Goal: Contribute content: Contribute content

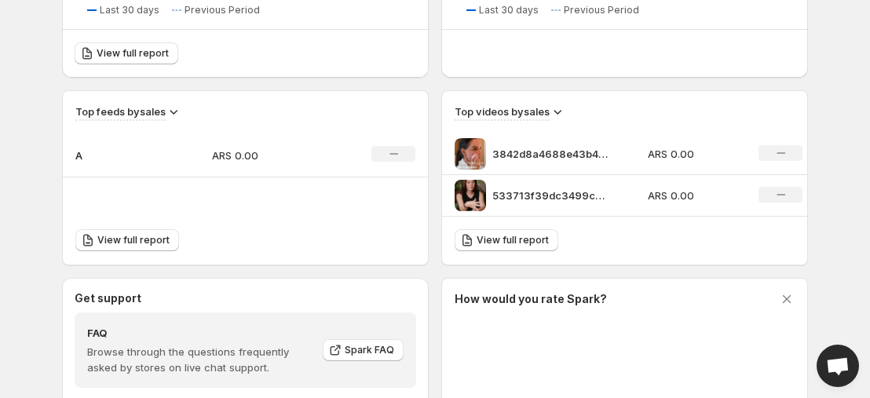
scroll to position [465, 0]
click at [511, 155] on p "3842d8a4688e43b4a0e424c1e4dff9cbHD-1080p-72Mbps-48067378" at bounding box center [551, 153] width 118 height 16
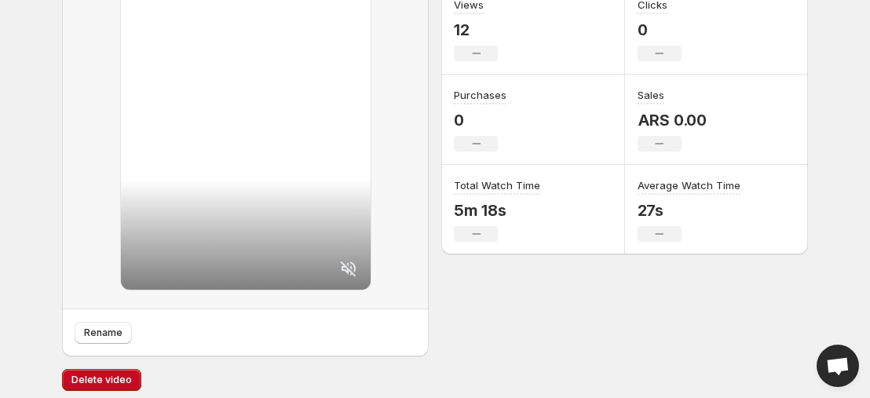
scroll to position [232, 0]
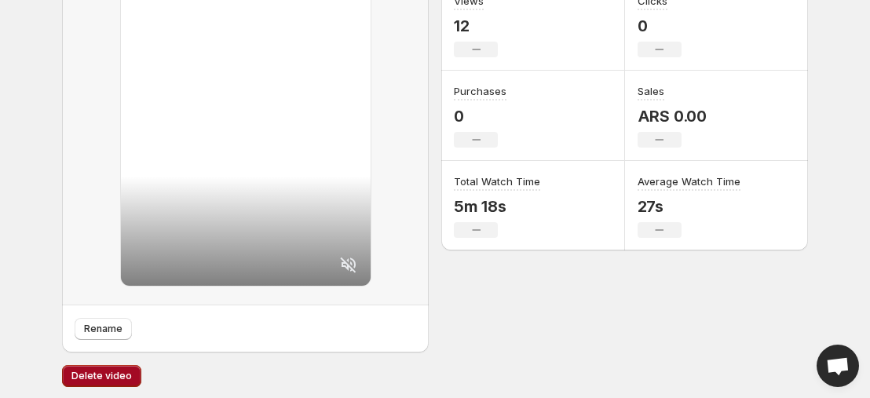
click at [108, 378] on span "Delete video" at bounding box center [101, 376] width 60 height 13
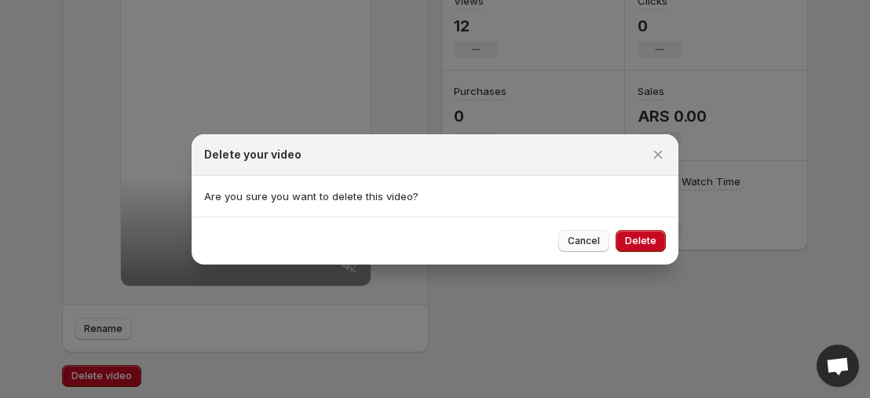
click at [586, 238] on span "Cancel" at bounding box center [584, 241] width 32 height 13
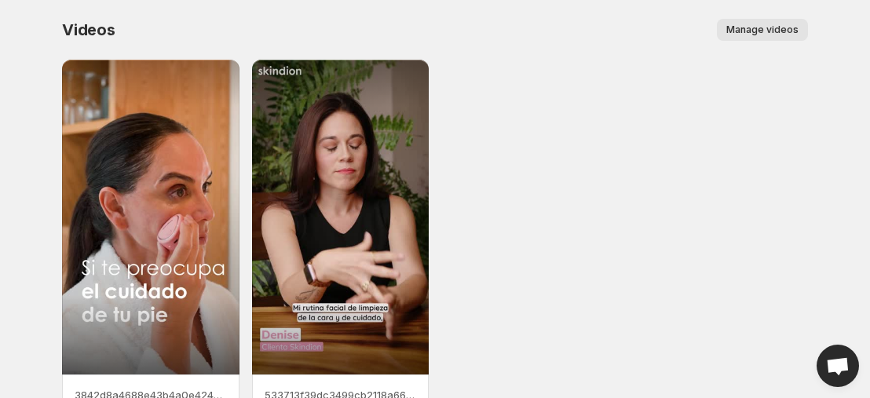
click at [791, 34] on span "Manage videos" at bounding box center [762, 30] width 72 height 13
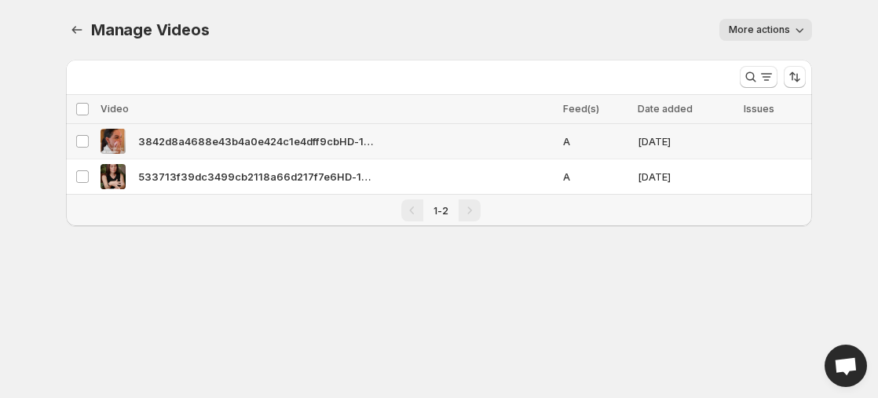
click at [323, 143] on span "3842d8a4688e43b4a0e424c1e4dff9cbHD-1080p-72Mbps-48067378" at bounding box center [255, 141] width 235 height 16
click at [761, 31] on span "More actions" at bounding box center [758, 30] width 61 height 13
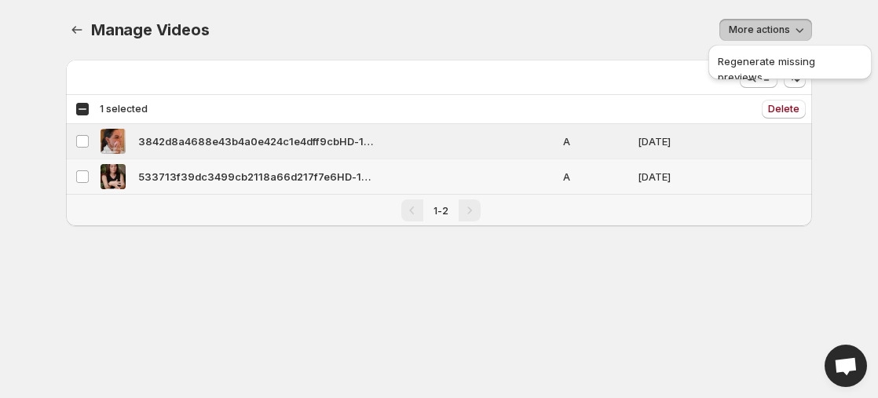
click at [575, 168] on td "A" at bounding box center [595, 176] width 75 height 35
click at [798, 106] on span "Delete" at bounding box center [783, 109] width 31 height 13
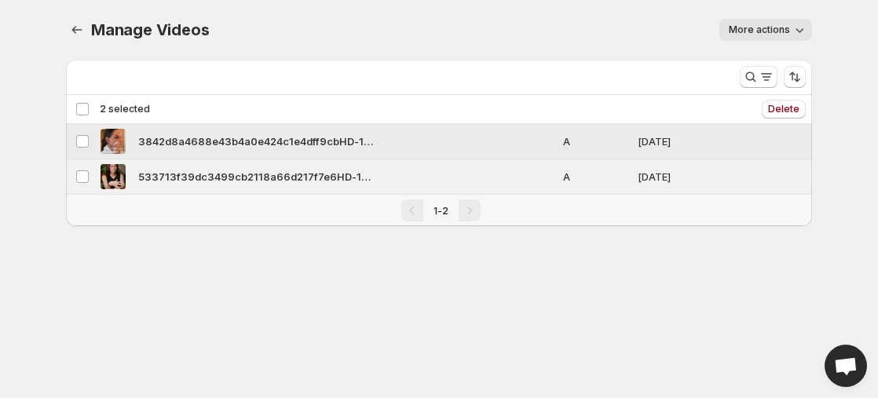
click at [225, 125] on td "3842d8a4688e43b4a0e424c1e4dff9cbHD-1080p-72Mbps-48067378" at bounding box center [327, 141] width 462 height 35
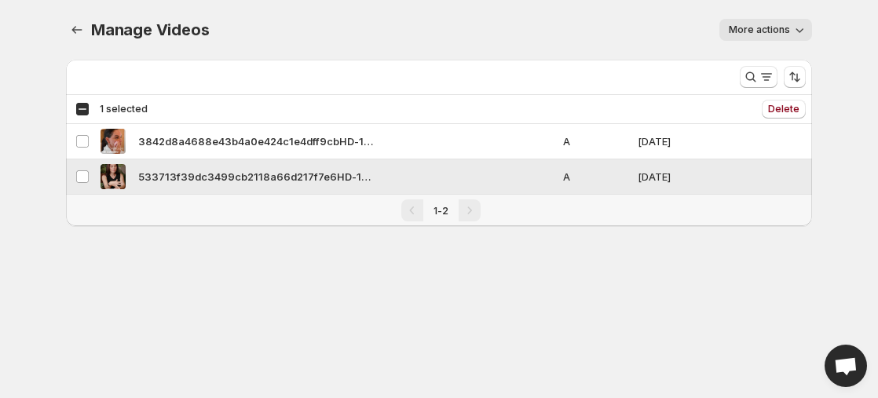
click at [214, 173] on span "533713f39dc3499cb2118a66d217f7e6HD-1080p-72Mbps-26429163" at bounding box center [255, 177] width 235 height 16
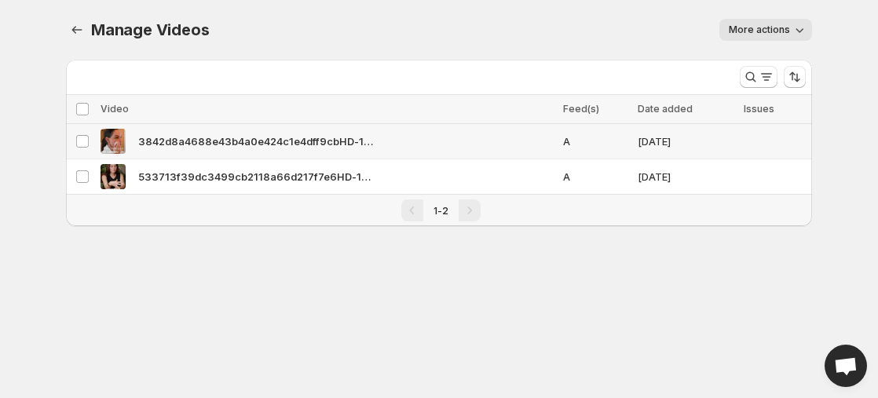
click at [332, 147] on span "3842d8a4688e43b4a0e424c1e4dff9cbHD-1080p-72Mbps-48067378" at bounding box center [255, 141] width 235 height 16
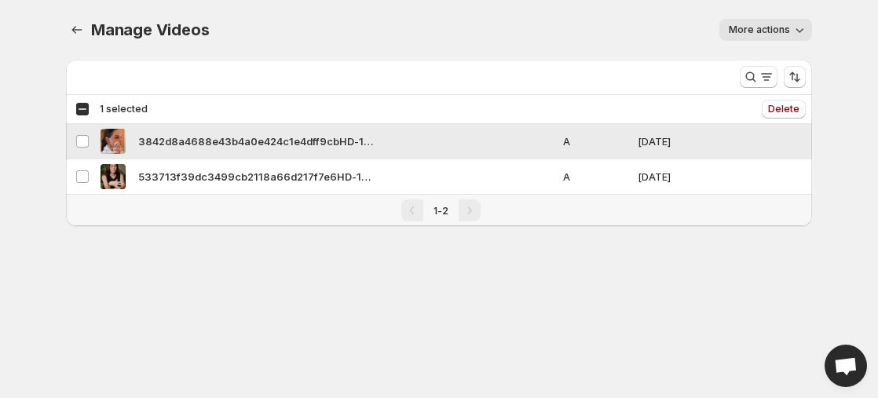
click at [332, 147] on span "3842d8a4688e43b4a0e424c1e4dff9cbHD-1080p-72Mbps-48067378" at bounding box center [255, 141] width 235 height 16
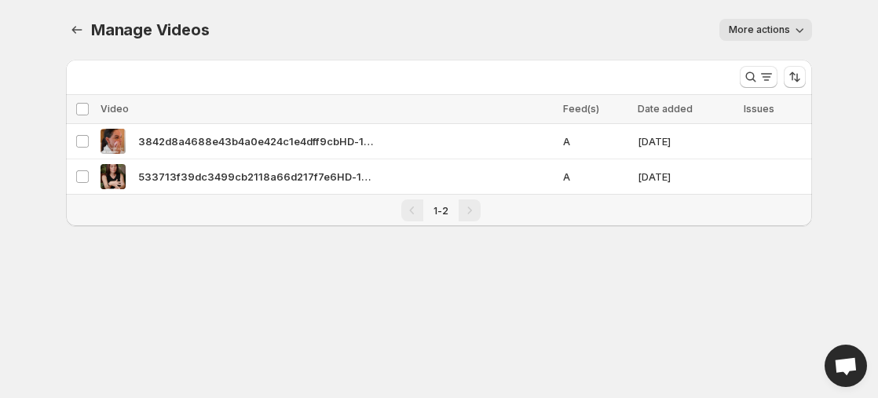
click at [746, 28] on span "More actions" at bounding box center [758, 30] width 61 height 13
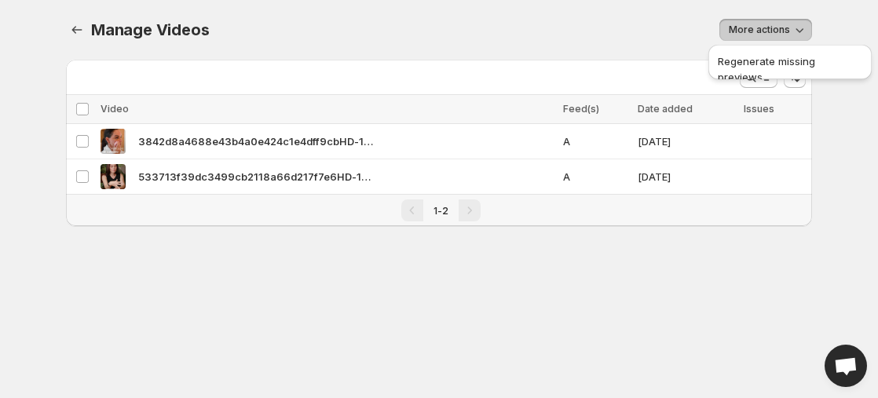
click at [746, 28] on span "More actions" at bounding box center [758, 30] width 61 height 13
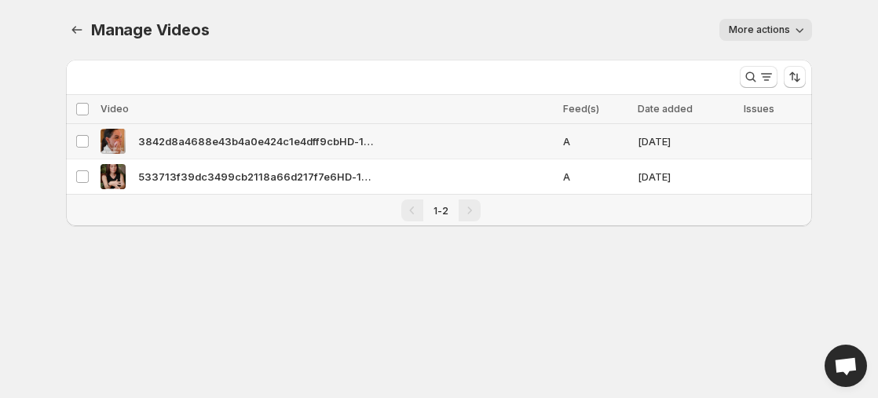
click at [712, 140] on td "[DATE]" at bounding box center [685, 141] width 105 height 35
click at [743, 31] on span "More actions" at bounding box center [758, 30] width 61 height 13
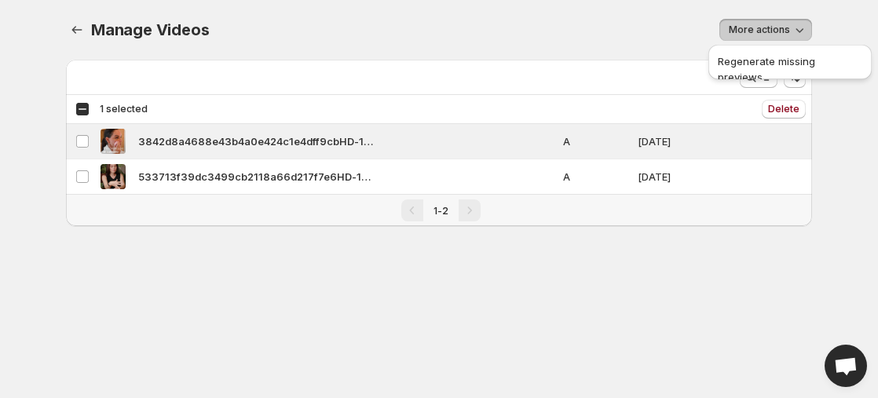
click at [743, 31] on span "More actions" at bounding box center [758, 30] width 61 height 13
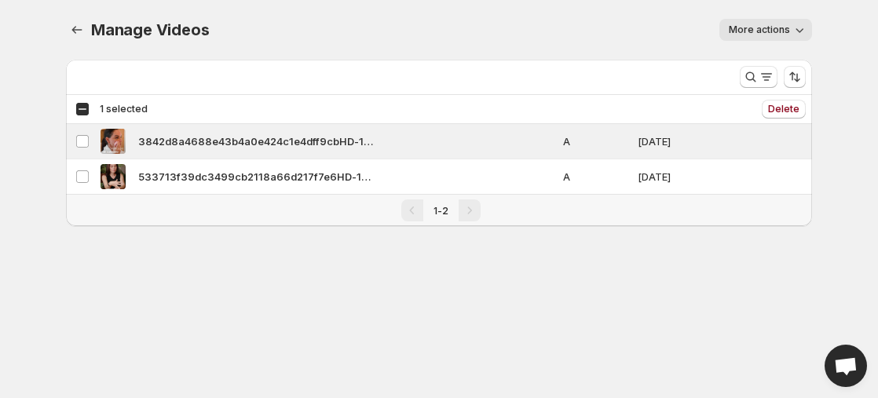
click at [741, 122] on div "Select all 2 videos 1 selected Delete Delete" at bounding box center [439, 109] width 746 height 28
click at [741, 133] on td at bounding box center [775, 141] width 73 height 35
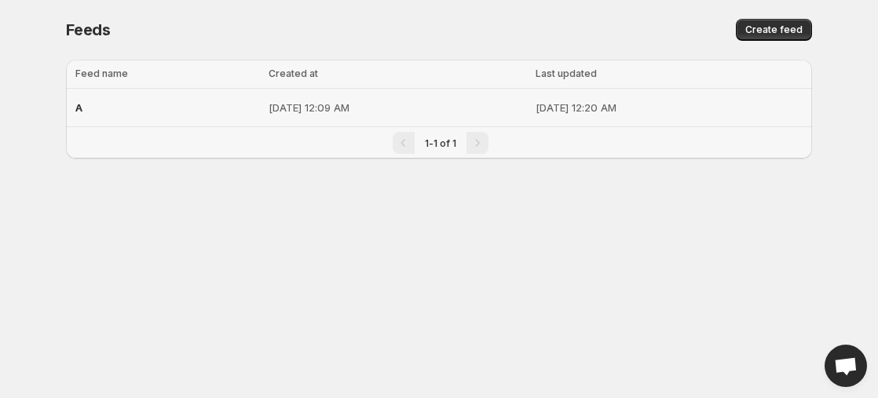
click at [268, 106] on p "[DATE] 12:09 AM" at bounding box center [396, 108] width 257 height 16
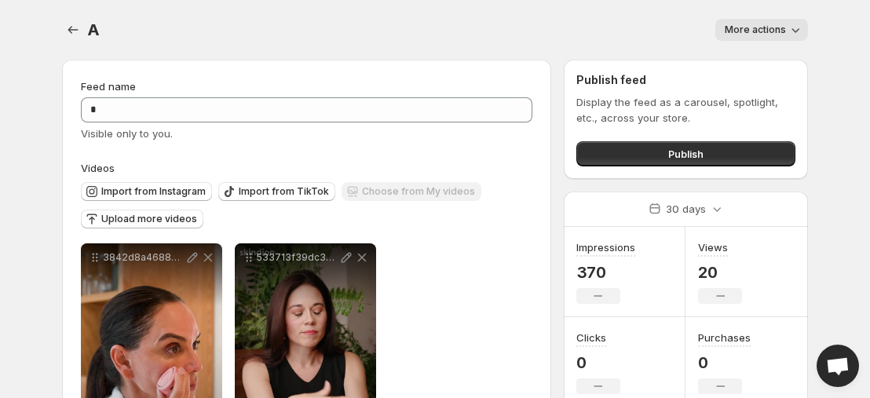
click at [783, 36] on button "More actions" at bounding box center [761, 30] width 93 height 22
click at [603, 34] on div "More actions" at bounding box center [463, 30] width 689 height 22
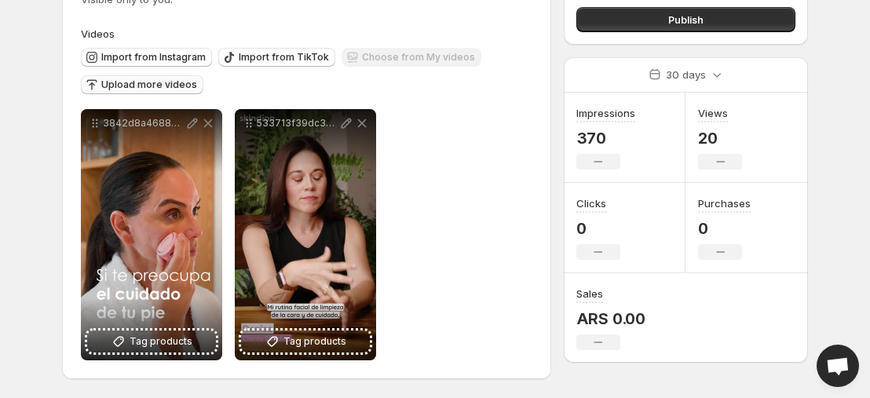
click at [156, 84] on span "Upload more videos" at bounding box center [149, 84] width 96 height 13
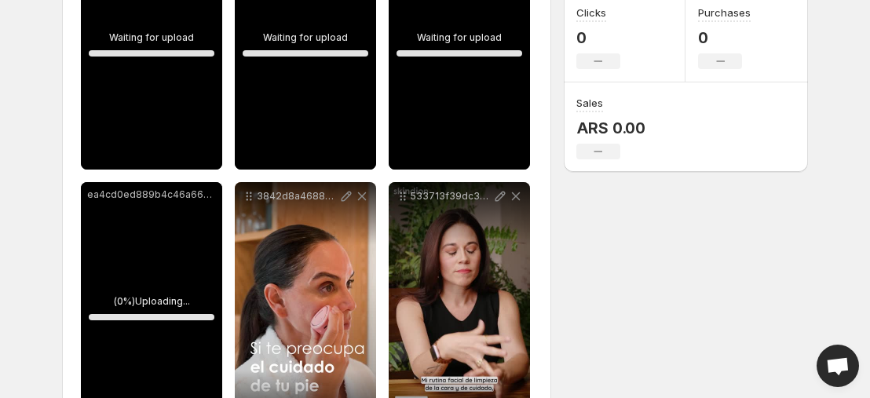
scroll to position [328, 0]
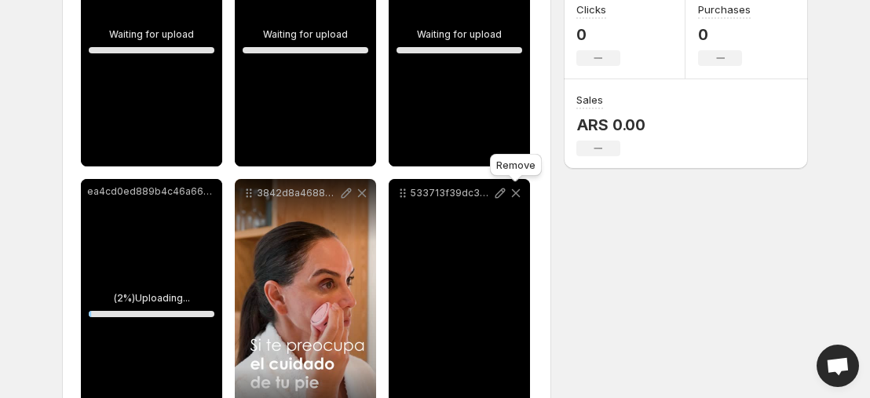
click at [513, 190] on icon at bounding box center [516, 193] width 9 height 9
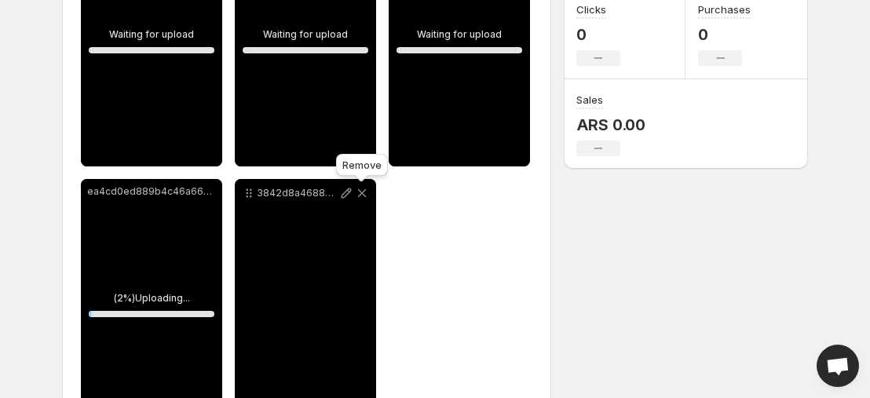
click at [362, 192] on icon at bounding box center [362, 193] width 16 height 16
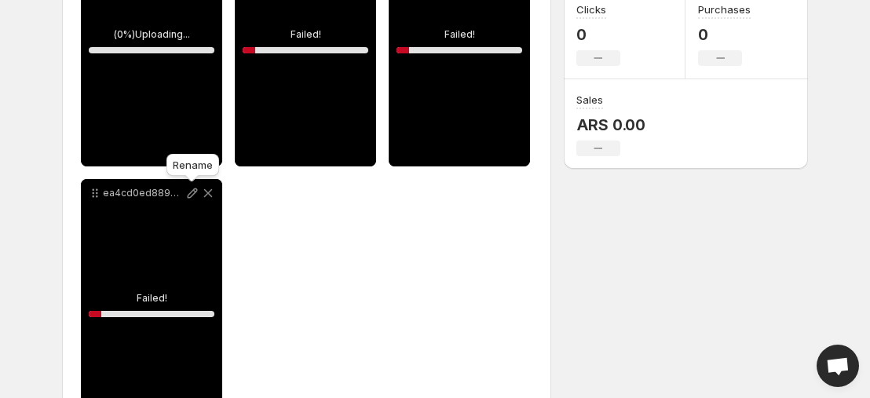
click at [198, 189] on icon at bounding box center [192, 193] width 16 height 16
click at [206, 195] on icon at bounding box center [208, 193] width 9 height 9
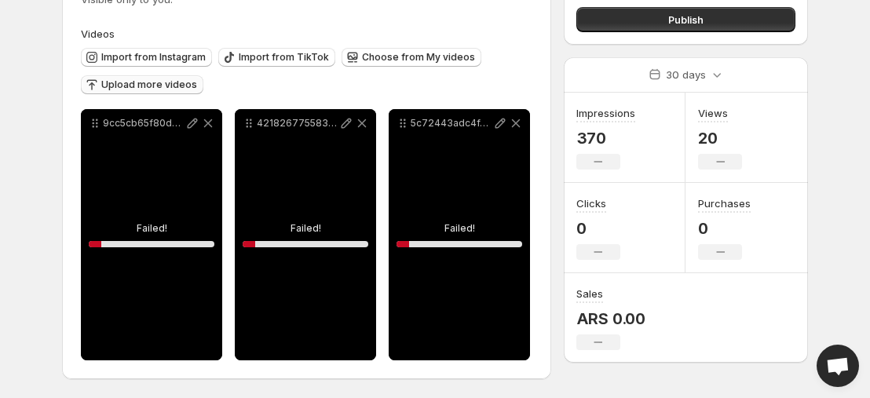
scroll to position [99, 0]
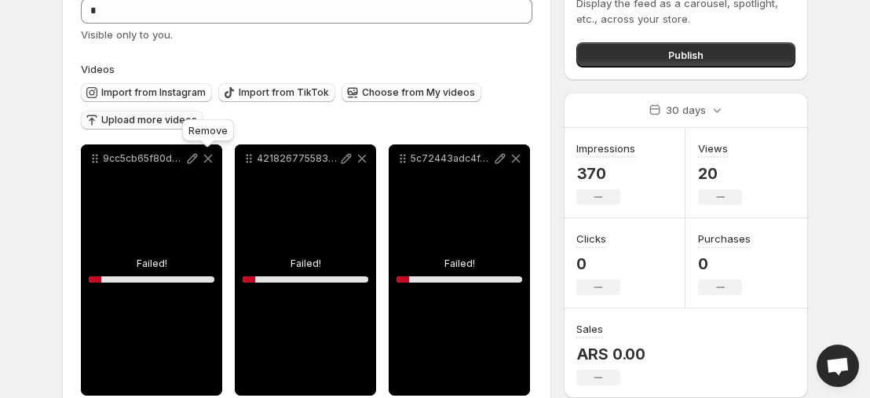
click at [209, 159] on icon at bounding box center [208, 159] width 9 height 9
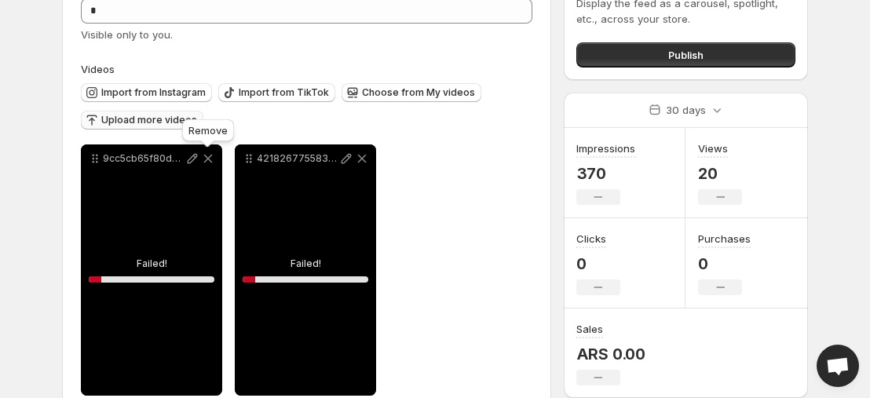
click at [210, 158] on icon at bounding box center [208, 159] width 16 height 16
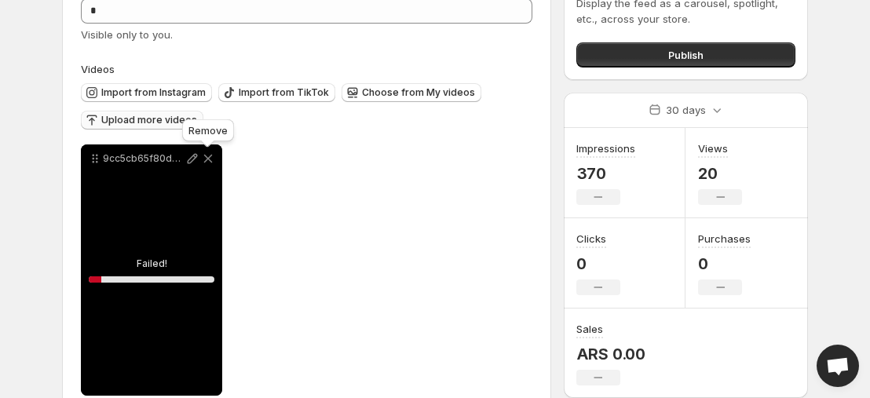
click at [210, 158] on icon at bounding box center [208, 159] width 16 height 16
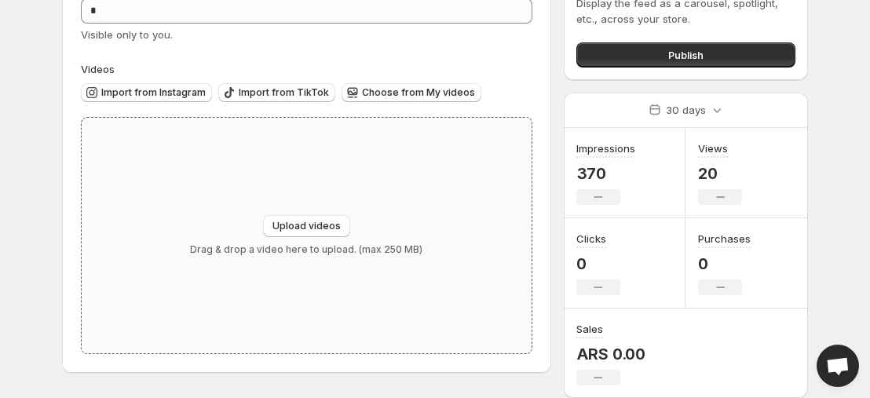
click at [302, 197] on div "Upload videos Drag & drop a video here to upload. (max 250 MB)" at bounding box center [307, 235] width 450 height 235
type input "**********"
click at [400, 239] on div "Upload videos Drag & drop a video here to upload. (max 250 MB)" at bounding box center [306, 235] width 232 height 41
type input "**********"
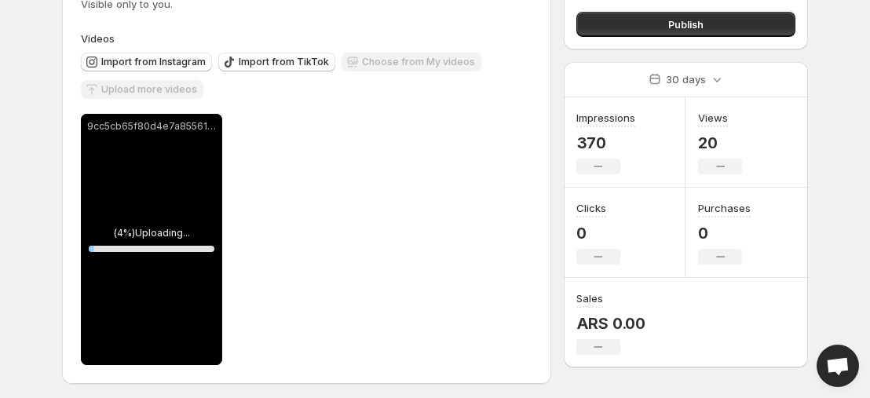
scroll to position [126, 0]
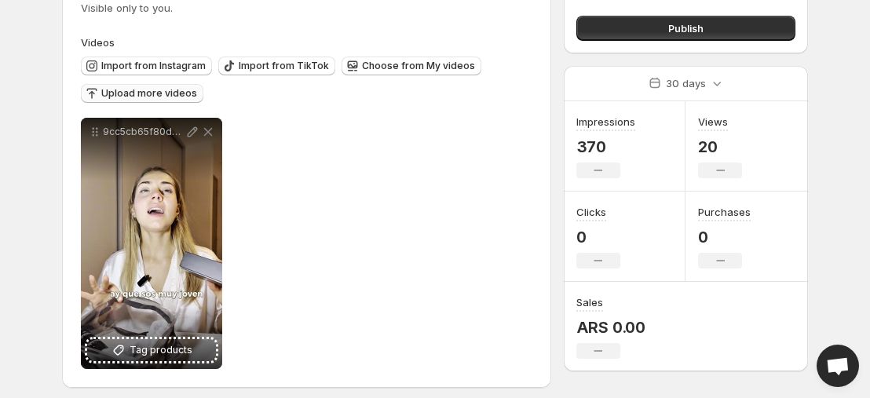
click at [185, 97] on span "Upload more videos" at bounding box center [149, 93] width 96 height 13
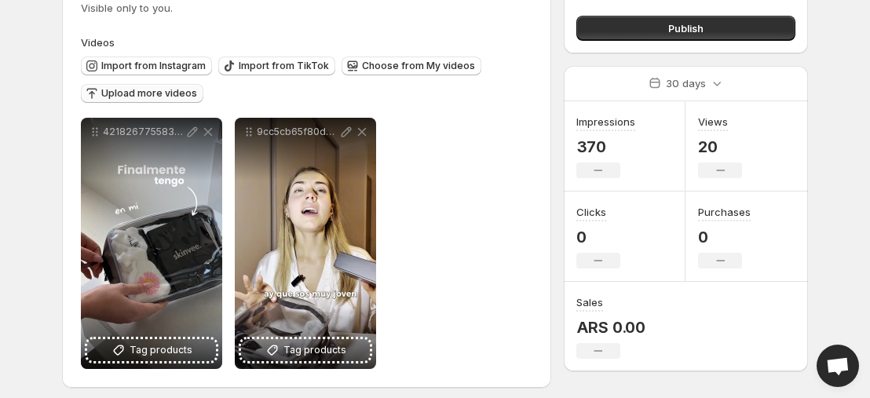
click at [182, 102] on button "Upload more videos" at bounding box center [142, 93] width 122 height 19
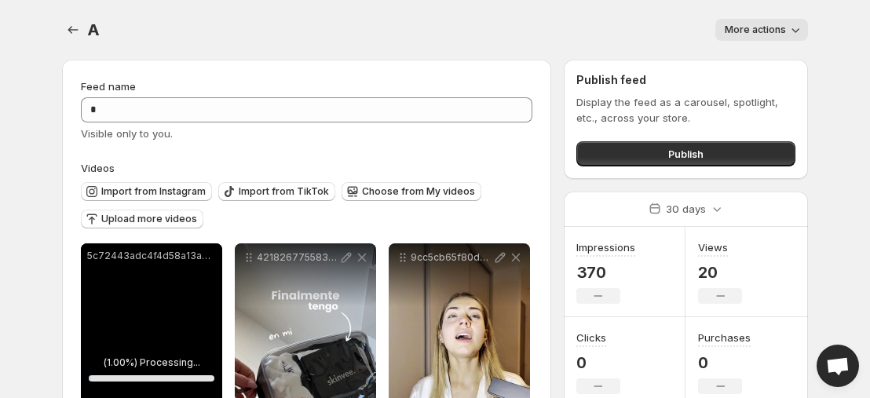
scroll to position [134, 0]
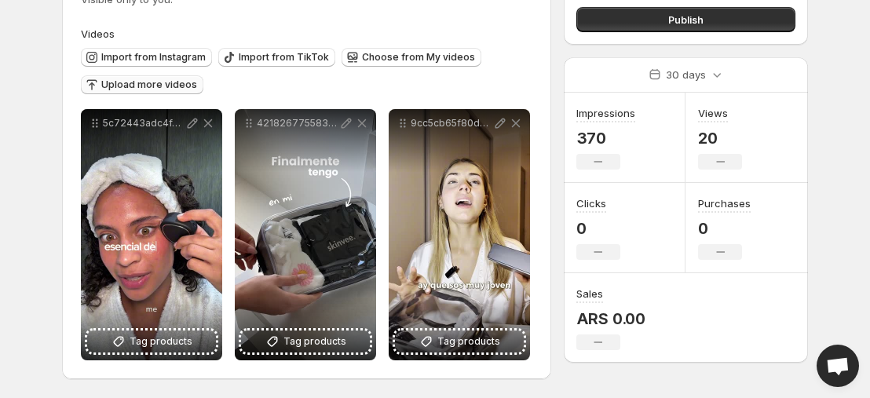
click at [173, 83] on span "Upload more videos" at bounding box center [149, 84] width 96 height 13
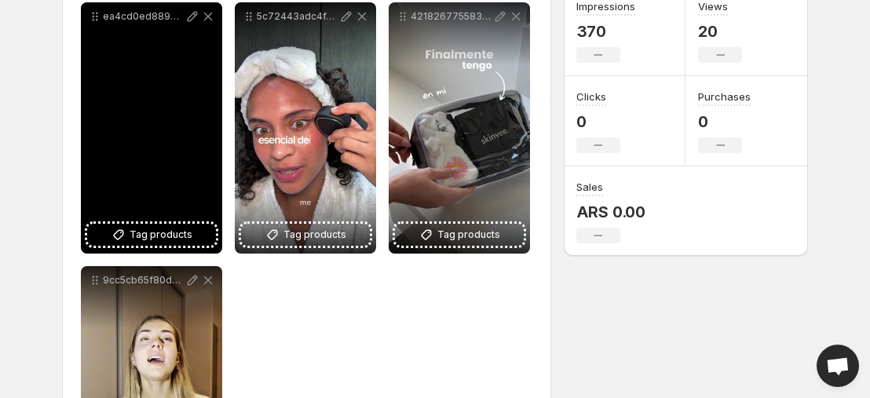
scroll to position [242, 0]
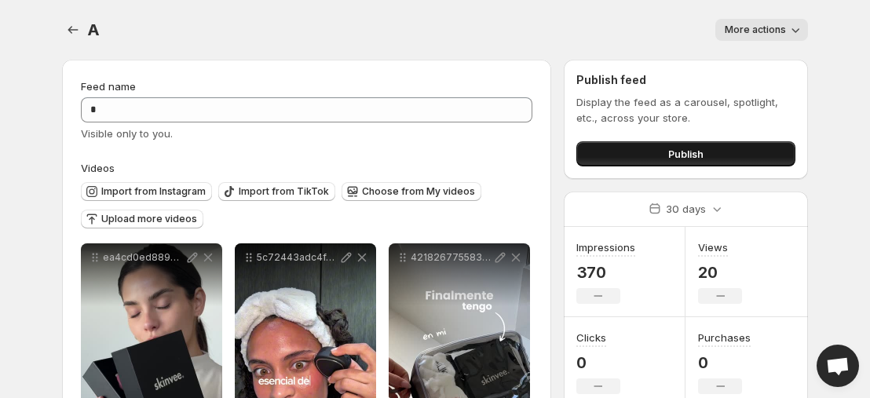
click at [618, 161] on button "Publish" at bounding box center [685, 153] width 219 height 25
click at [632, 156] on button "Publish" at bounding box center [685, 153] width 219 height 25
click at [71, 31] on icon "Settings" at bounding box center [73, 30] width 16 height 16
